Goal: Transaction & Acquisition: Purchase product/service

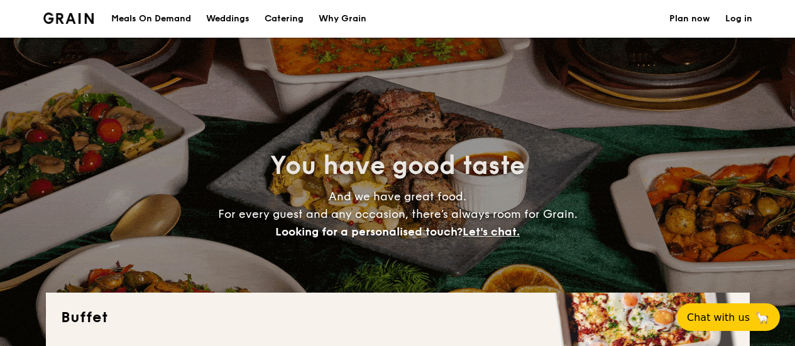
select select
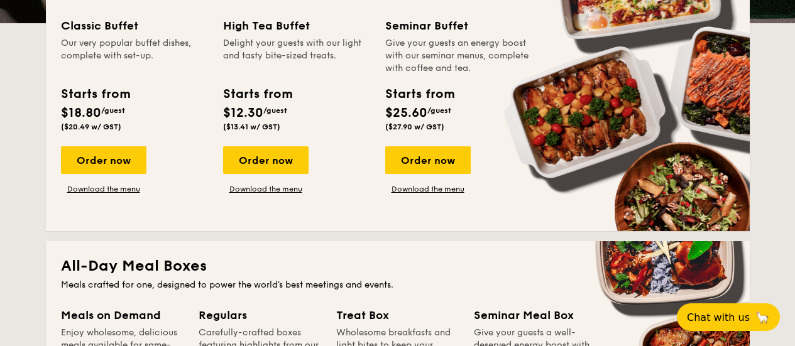
scroll to position [321, 0]
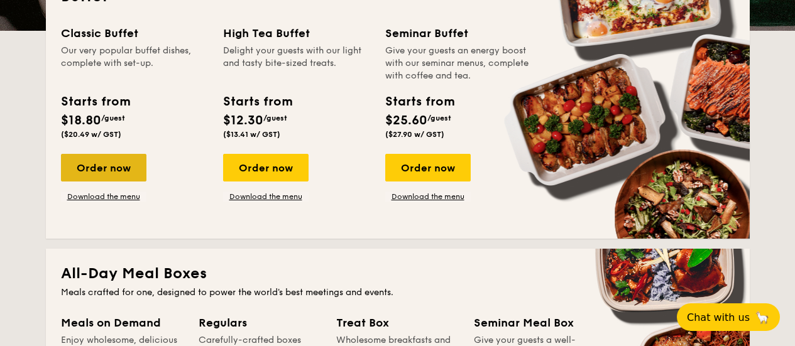
click at [119, 169] on div "Order now" at bounding box center [103, 168] width 85 height 28
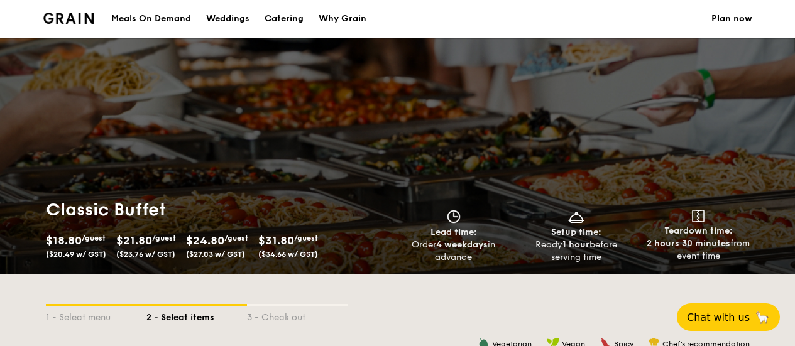
select select
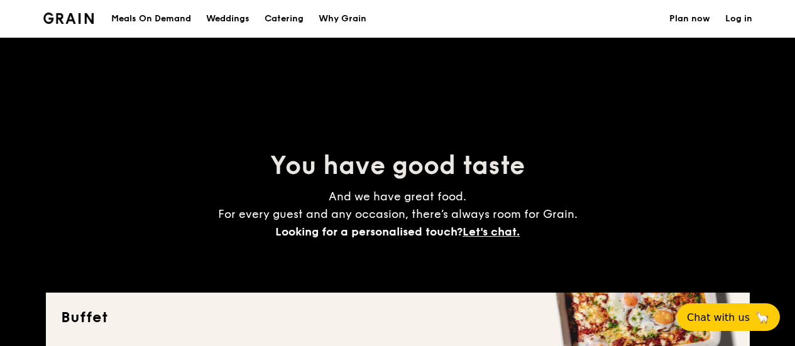
scroll to position [283, 0]
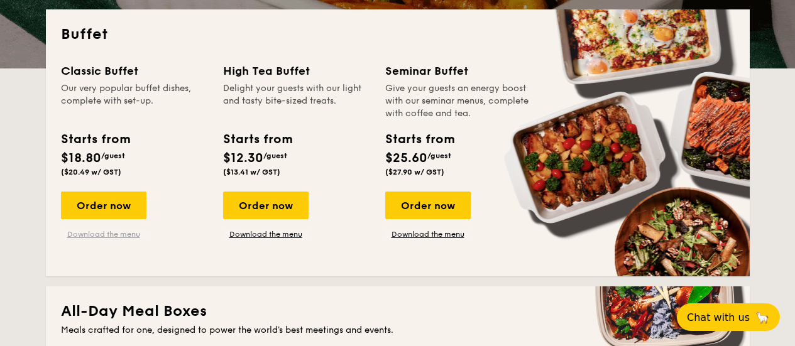
click at [122, 239] on link "Download the menu" at bounding box center [103, 234] width 85 height 10
click at [104, 209] on div "Order now" at bounding box center [103, 206] width 85 height 28
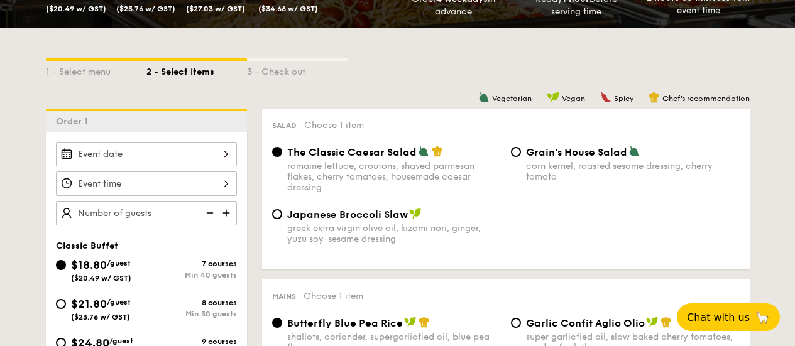
scroll to position [246, 0]
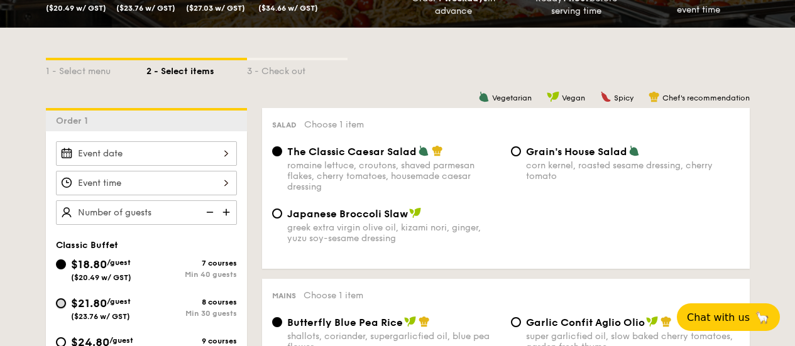
click at [64, 303] on input "$21.80 /guest ($23.76 w/ GST) 8 courses Min 30 guests" at bounding box center [61, 303] width 10 height 10
radio input "true"
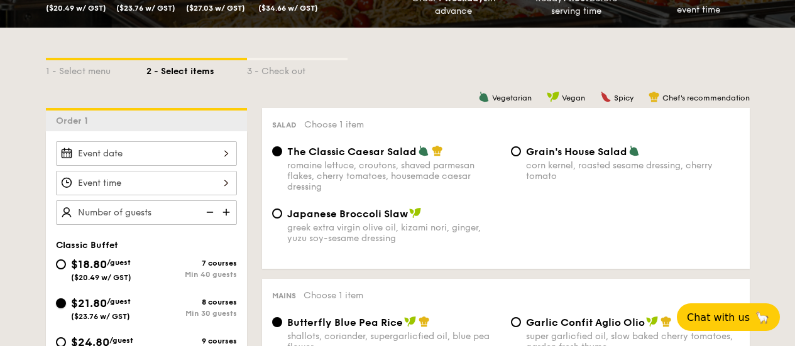
radio input "true"
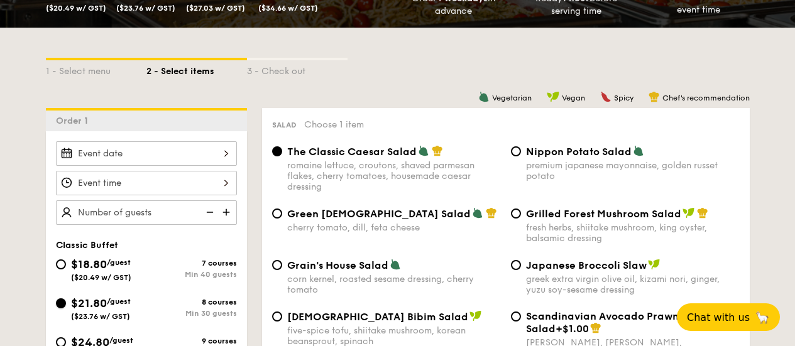
scroll to position [316, 0]
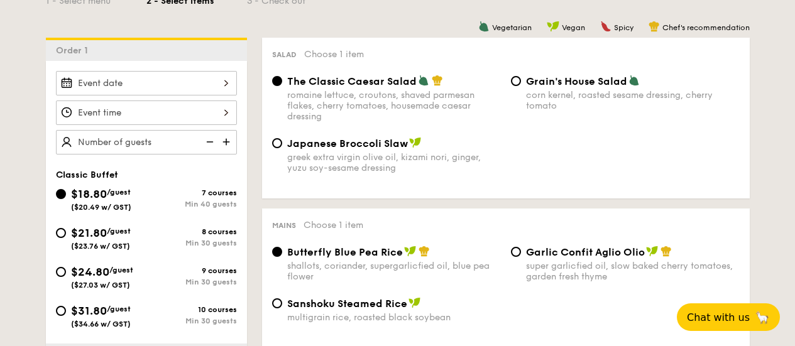
click at [71, 230] on span "$21.80" at bounding box center [89, 233] width 36 height 14
click at [66, 230] on input "$21.80 /guest ($23.76 w/ GST) 8 courses Min 30 guests" at bounding box center [61, 233] width 10 height 10
radio input "true"
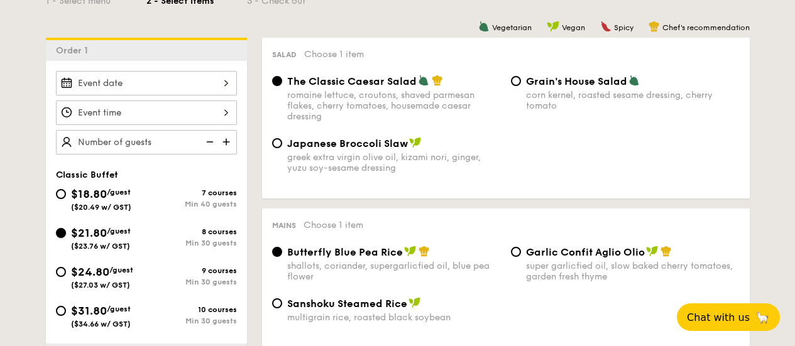
radio input "true"
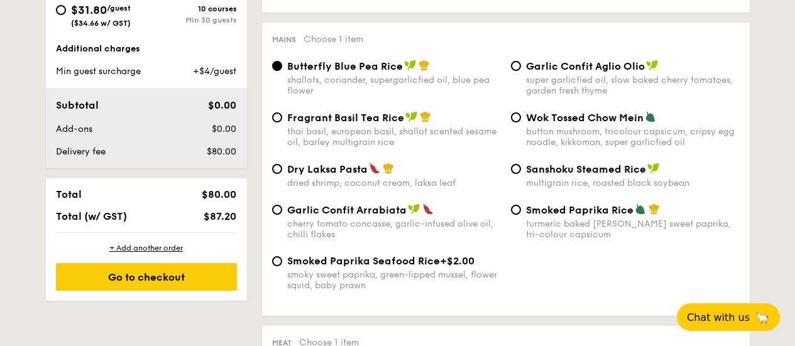
scroll to position [618, 0]
click at [299, 66] on span "Butterfly Blue Pea Rice" at bounding box center [345, 66] width 116 height 12
click at [282, 66] on input "Butterfly Blue Pea Rice shallots, coriander, supergarlicfied oil, blue pea flow…" at bounding box center [277, 65] width 10 height 10
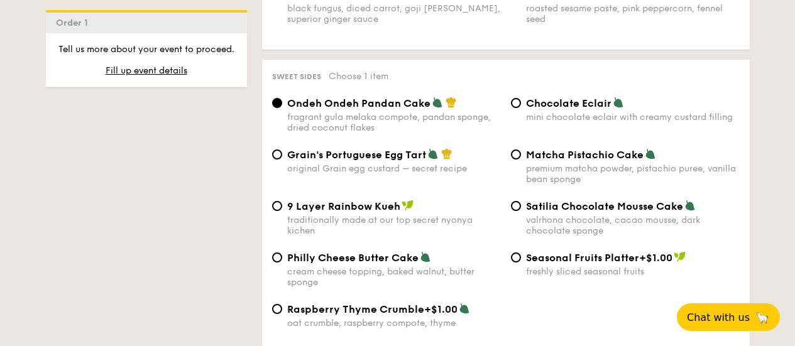
scroll to position [1883, 0]
